Goal: Transaction & Acquisition: Purchase product/service

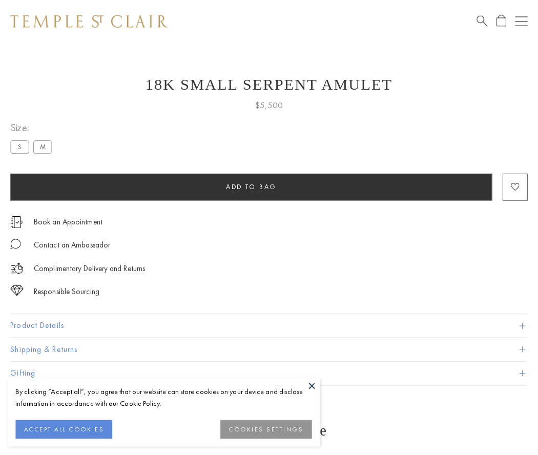
scroll to position [41, 0]
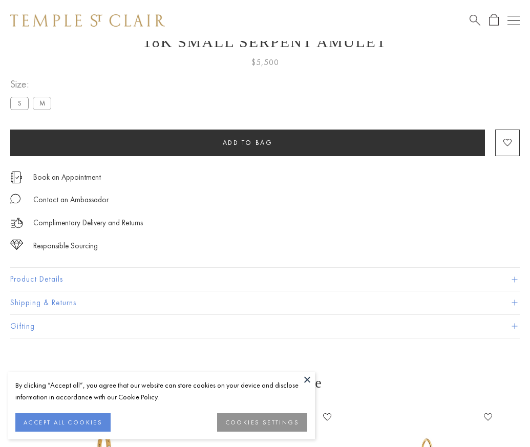
click at [247, 142] on span "Add to bag" at bounding box center [248, 142] width 50 height 9
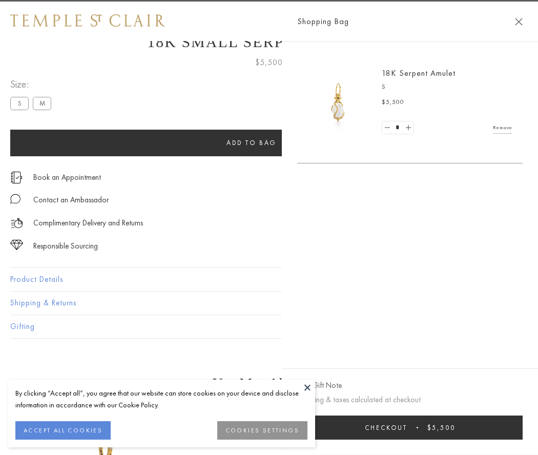
click at [422, 427] on button "Checkout $5,500" at bounding box center [409, 427] width 225 height 24
